Goal: Transaction & Acquisition: Subscribe to service/newsletter

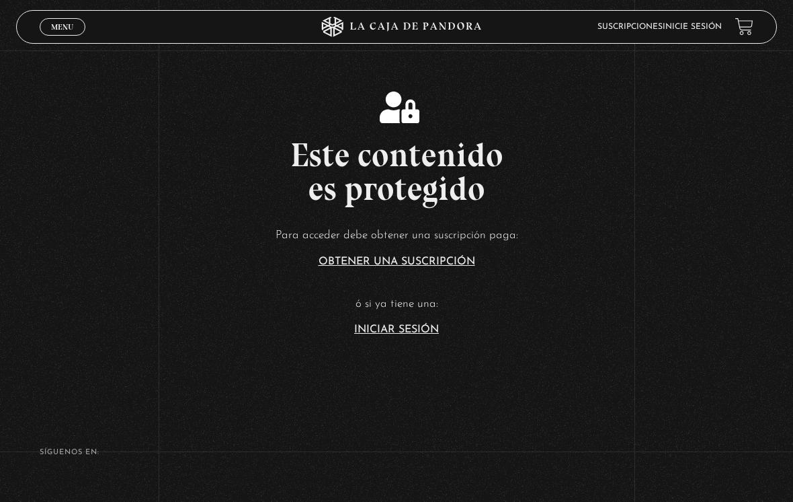
click at [407, 329] on article "Para acceder debe obtener una suscripción paga: Obtener una suscripción ó si ya…" at bounding box center [396, 280] width 793 height 110
click at [415, 335] on link "Iniciar Sesión" at bounding box center [396, 329] width 85 height 11
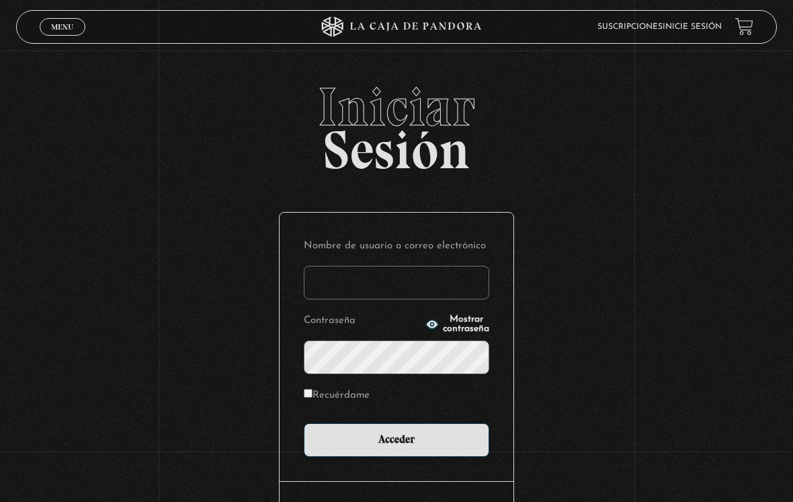
click at [446, 277] on input "Nombre de usuario o correo electrónico" at bounding box center [397, 283] width 186 height 34
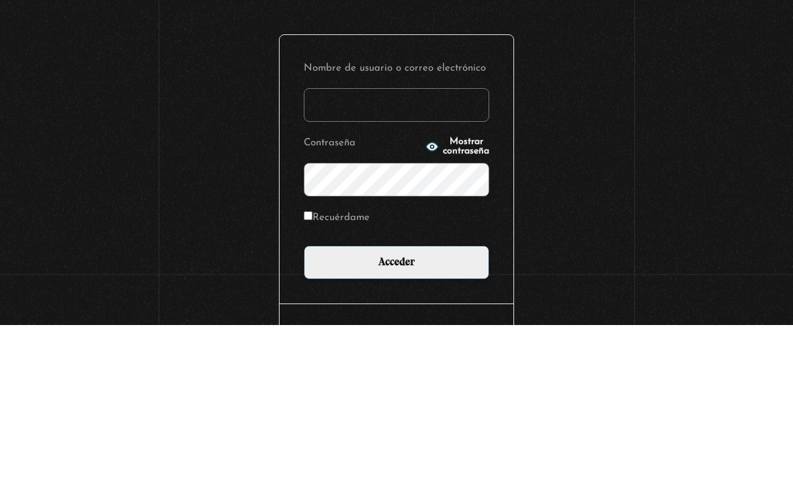
scroll to position [96, 0]
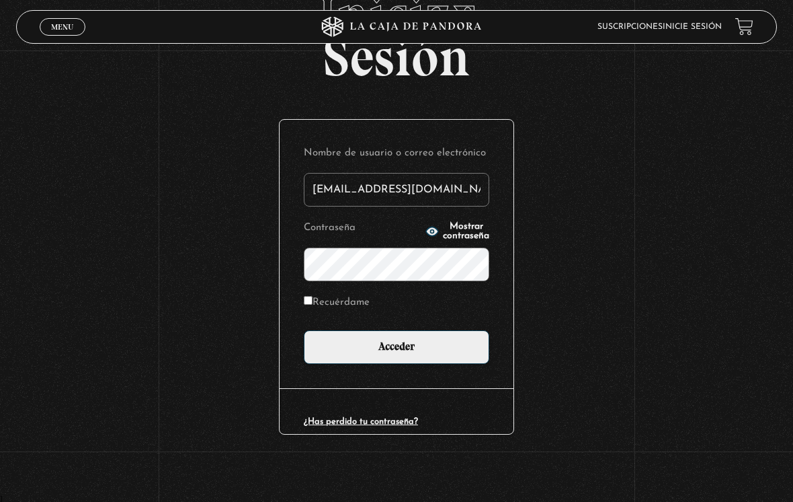
click at [333, 190] on input "[EMAIL_ADDRESS][DOMAIN_NAME]" at bounding box center [397, 190] width 186 height 34
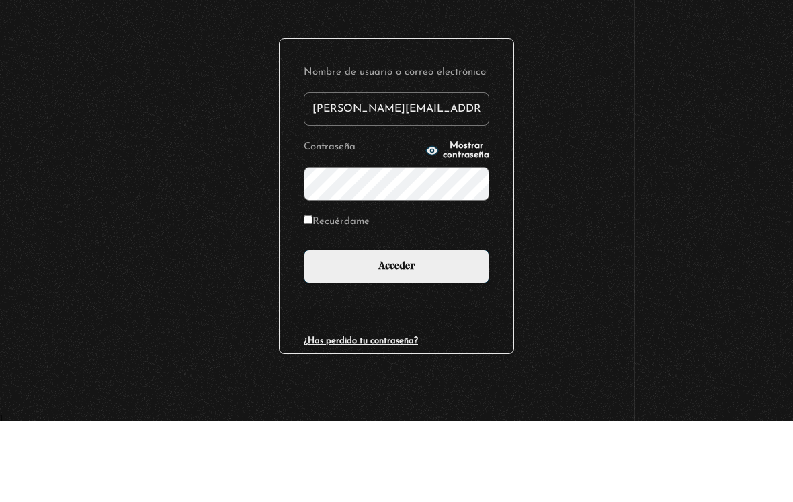
type input "[PERSON_NAME][EMAIL_ADDRESS][DOMAIN_NAME]"
click at [397, 330] on input "Acceder" at bounding box center [397, 347] width 186 height 34
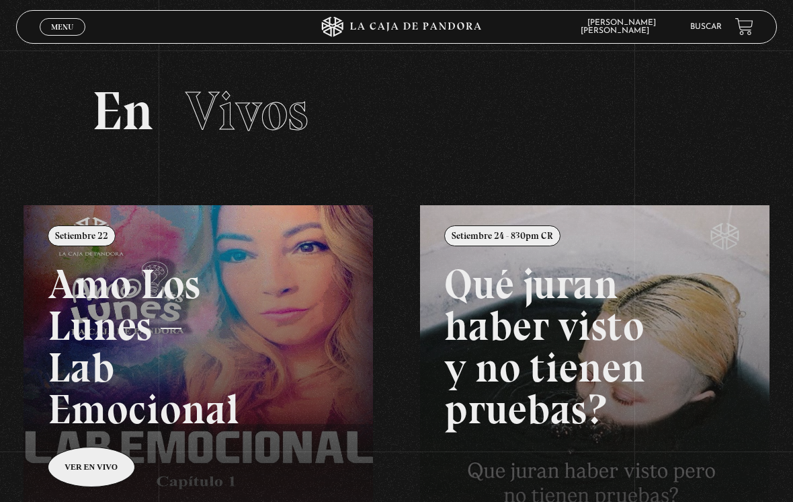
click at [55, 31] on span "Menu" at bounding box center [62, 27] width 22 height 8
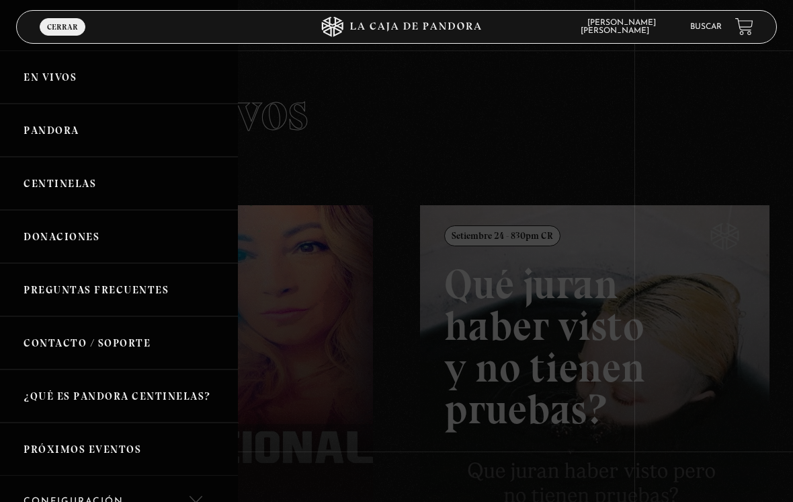
click at [89, 183] on link "Centinelas" at bounding box center [119, 183] width 238 height 53
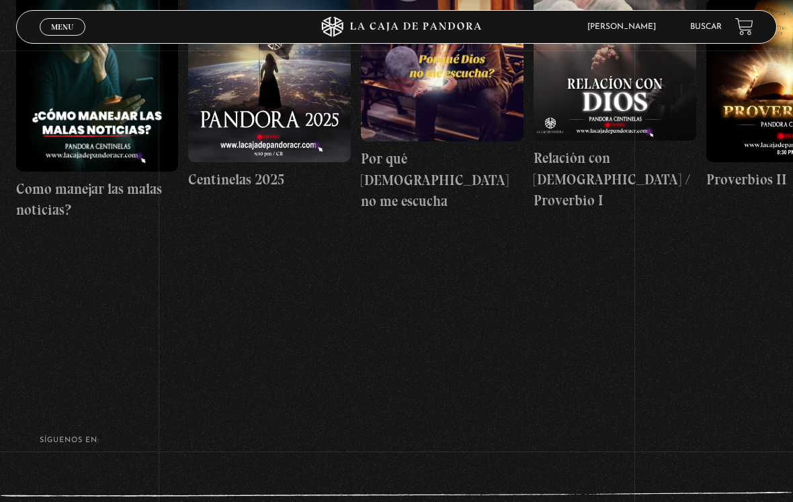
scroll to position [299, 0]
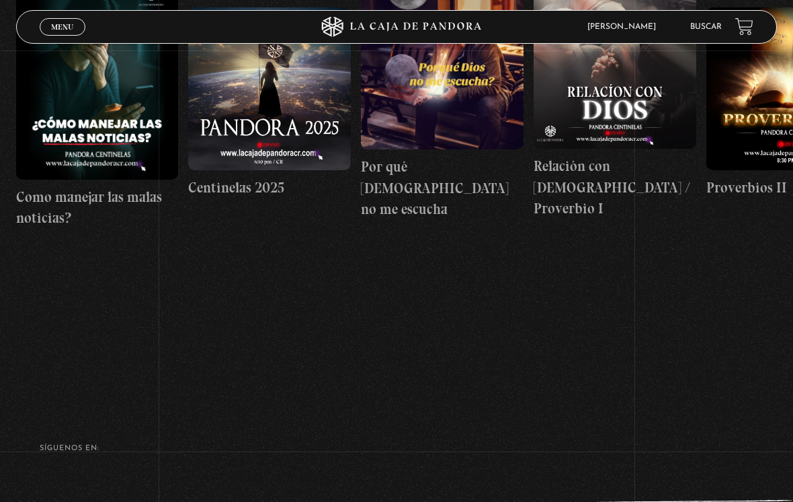
click at [77, 19] on link "Menu Cerrar" at bounding box center [63, 26] width 46 height 17
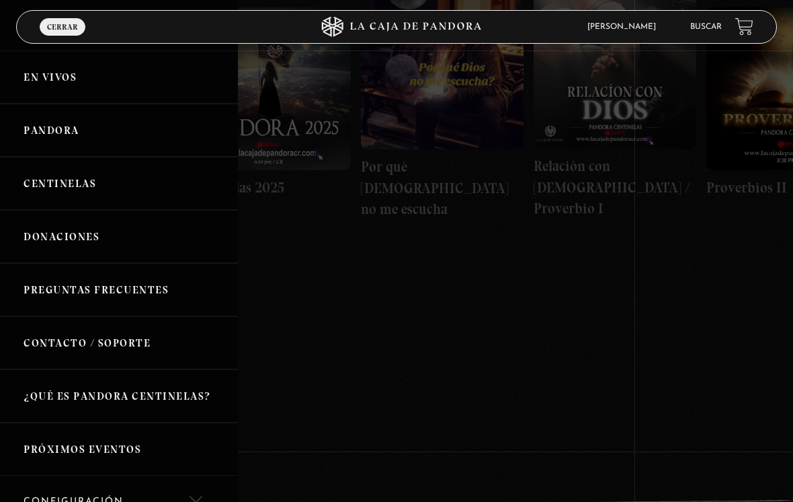
click at [82, 131] on link "Pandora" at bounding box center [119, 130] width 238 height 53
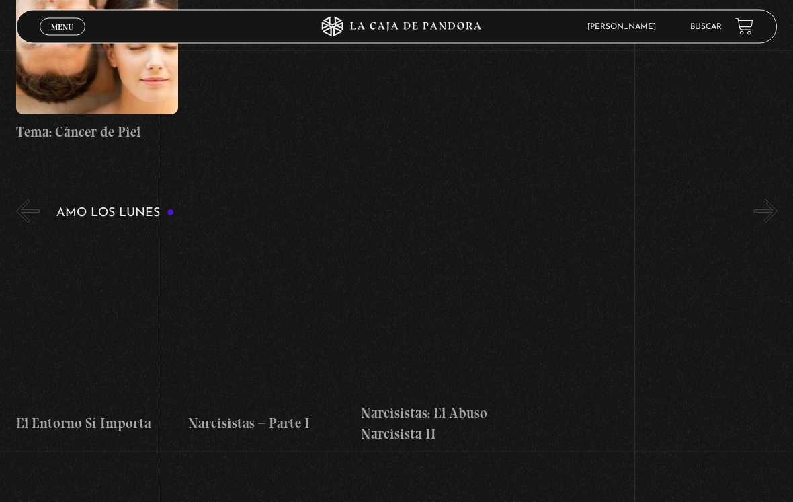
scroll to position [4989, 0]
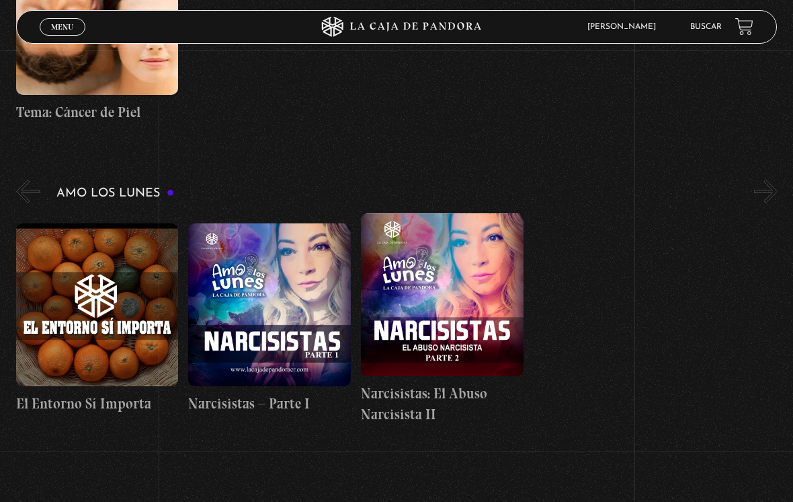
click at [101, 242] on figure at bounding box center [97, 304] width 163 height 163
